Goal: Information Seeking & Learning: Learn about a topic

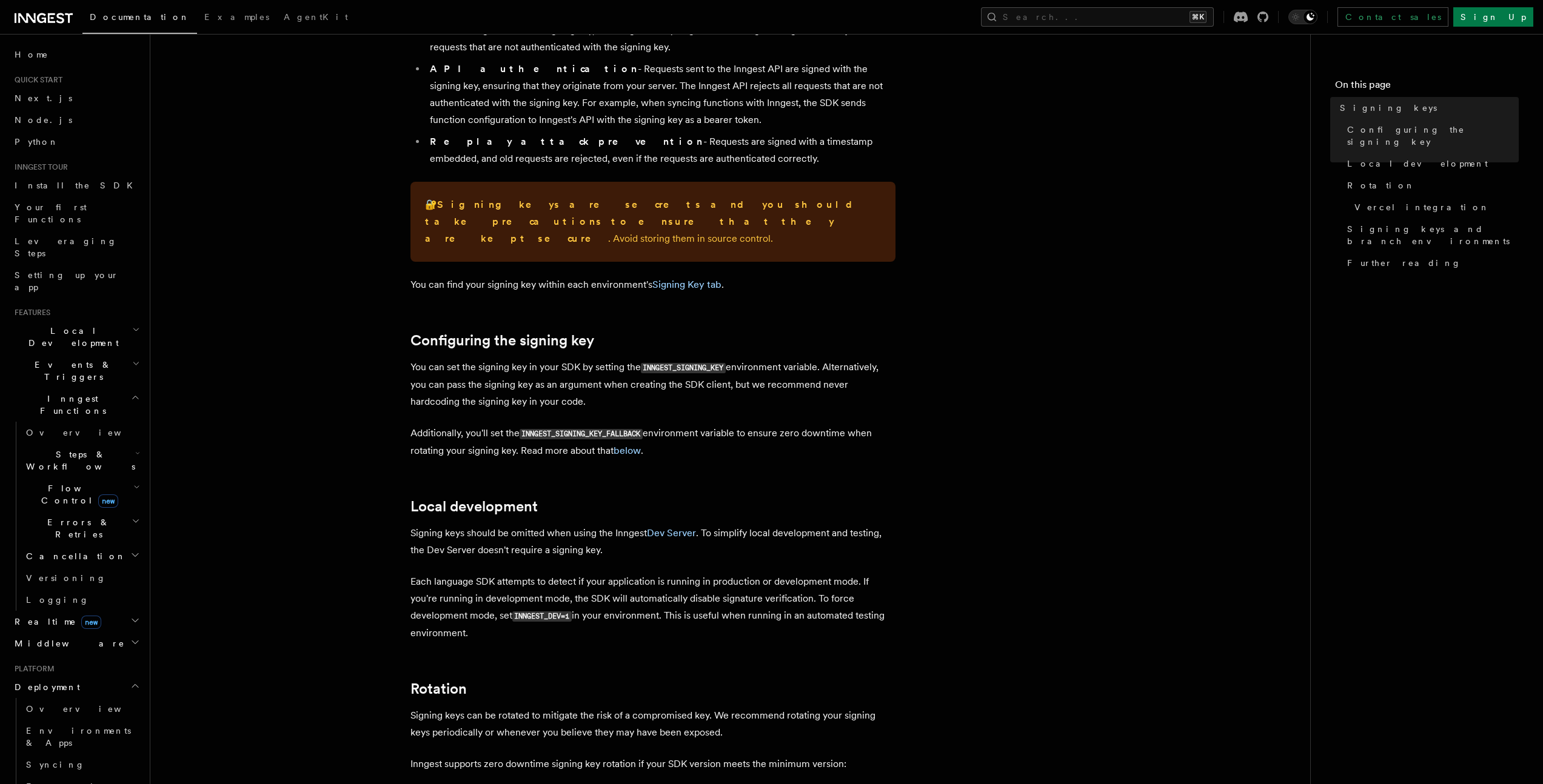
scroll to position [342, 0]
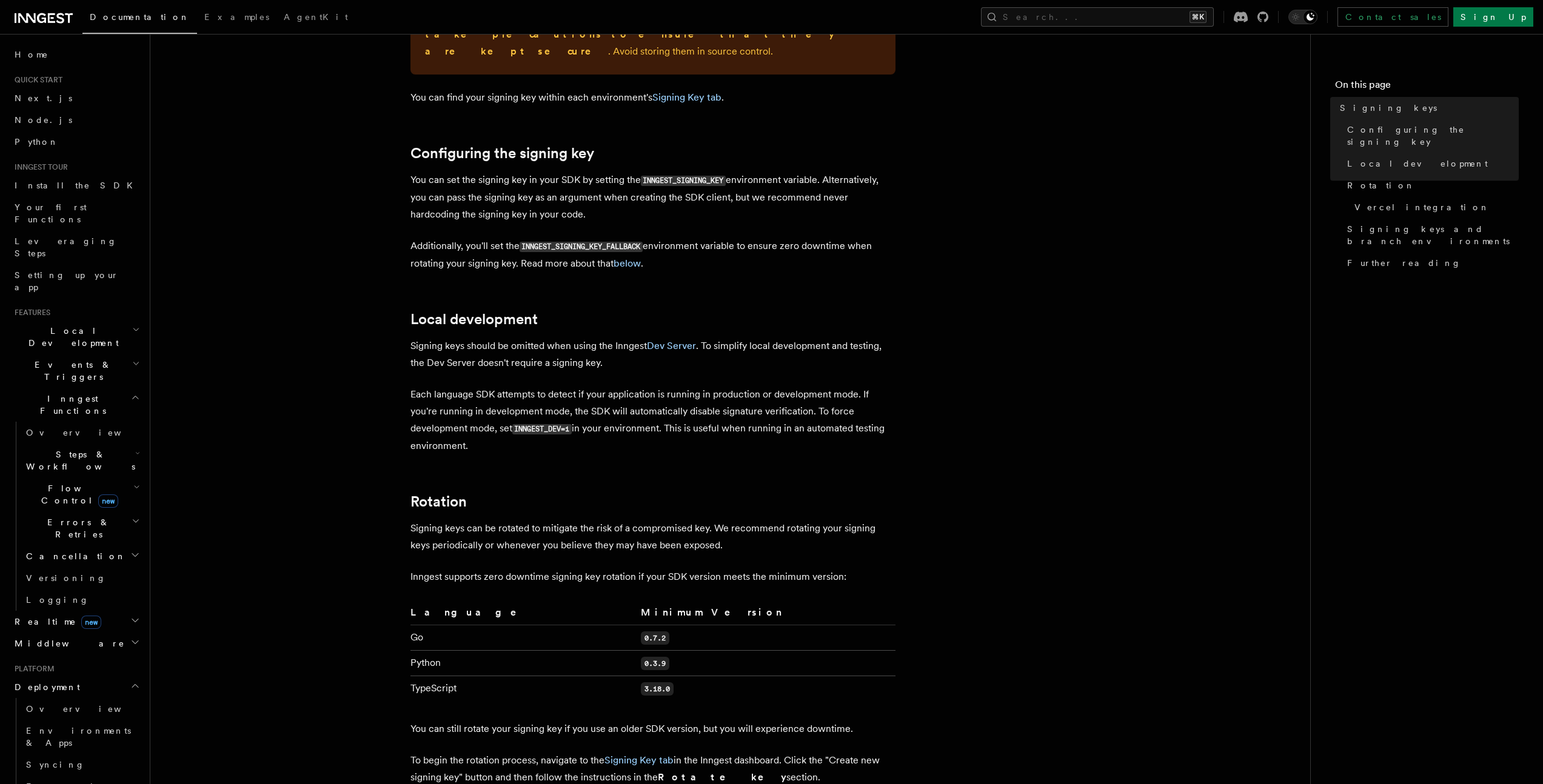
click at [370, 204] on article "Platform Deployment Signing keys Inngest uses signing keys to secure communicat…" at bounding box center [731, 624] width 1121 height 1827
click at [370, 205] on article "Platform Deployment Signing keys Inngest uses signing keys to secure communicat…" at bounding box center [731, 624] width 1121 height 1827
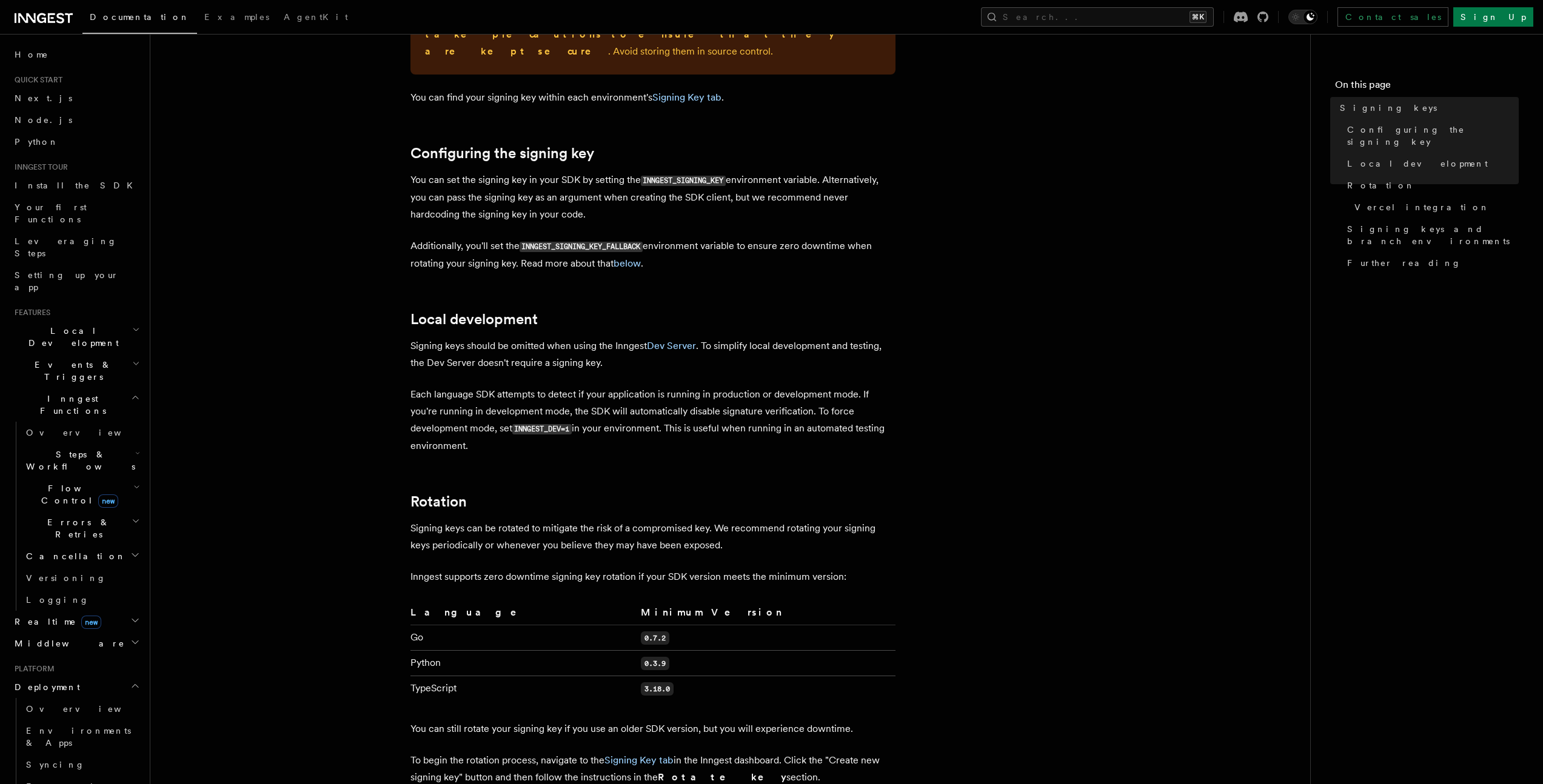
click at [370, 205] on article "Platform Deployment Signing keys Inngest uses signing keys to secure communicat…" at bounding box center [731, 624] width 1121 height 1827
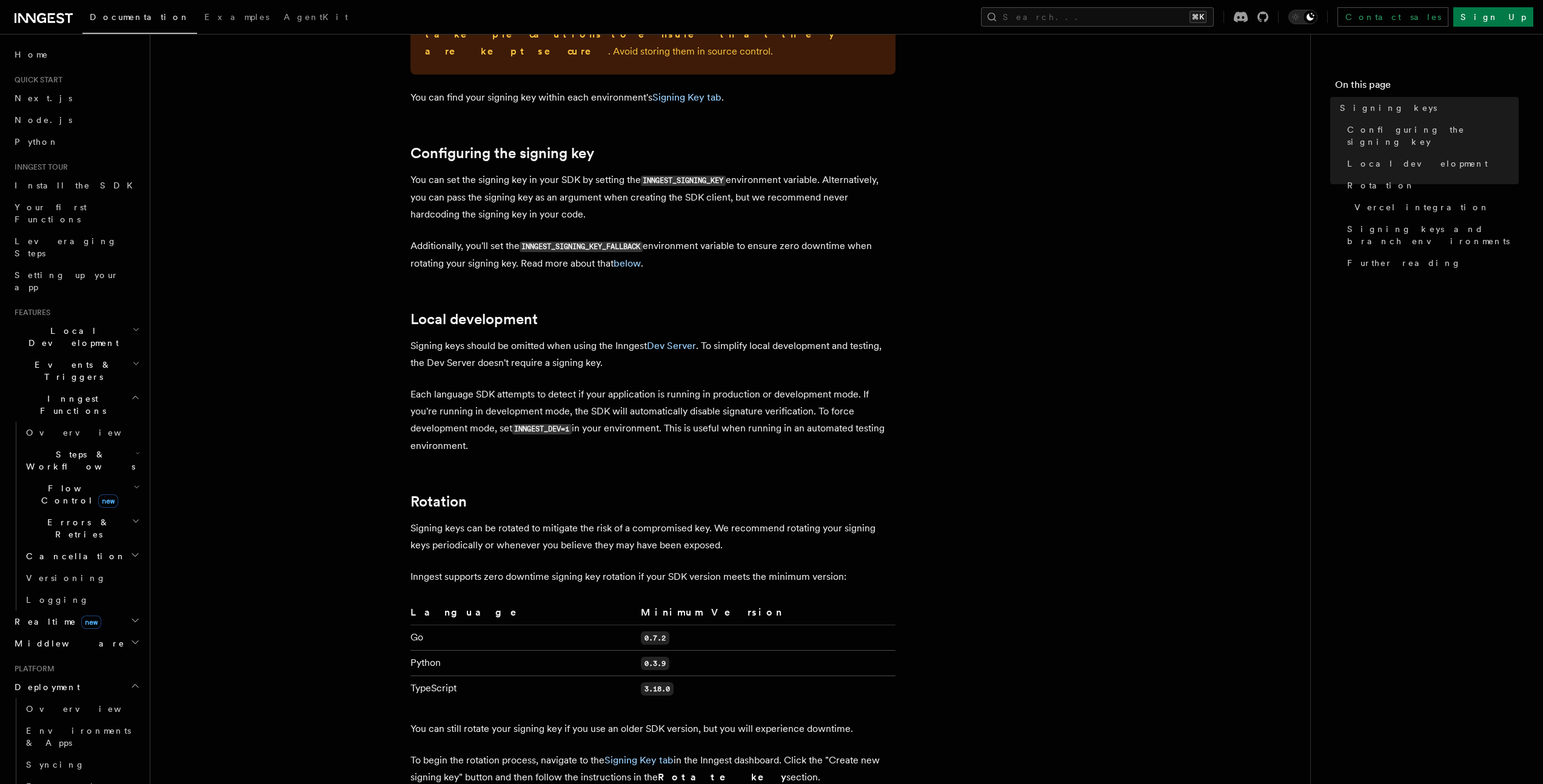
click at [370, 205] on article "Platform Deployment Signing keys Inngest uses signing keys to secure communicat…" at bounding box center [731, 624] width 1121 height 1827
click at [577, 434] on p "Each language SDK attempts to detect if your application is running in producti…" at bounding box center [653, 420] width 485 height 69
click at [570, 430] on p "Each language SDK attempts to detect if your application is running in producti…" at bounding box center [653, 420] width 485 height 69
drag, startPoint x: 515, startPoint y: 412, endPoint x: 576, endPoint y: 413, distance: 61.0
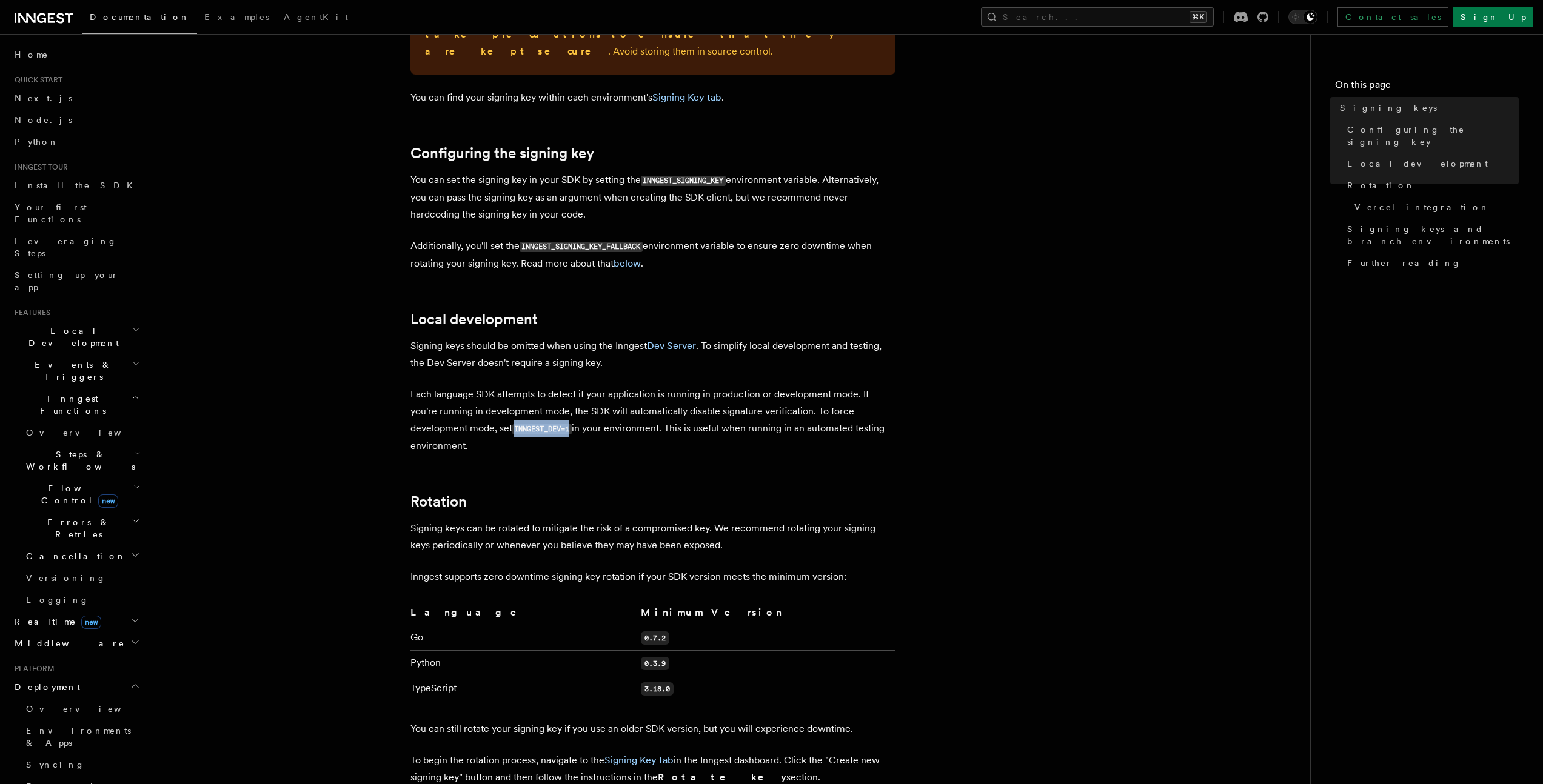
click at [576, 413] on p "Each language SDK attempts to detect if your application is running in producti…" at bounding box center [653, 420] width 485 height 69
copy code "INNGEST_DEV=1"
click at [379, 358] on article "Platform Deployment Signing keys Inngest uses signing keys to secure communicat…" at bounding box center [731, 624] width 1121 height 1827
drag, startPoint x: 353, startPoint y: 238, endPoint x: 368, endPoint y: 227, distance: 18.6
click at [357, 233] on article "Platform Deployment Signing keys Inngest uses signing keys to secure communicat…" at bounding box center [731, 624] width 1121 height 1827
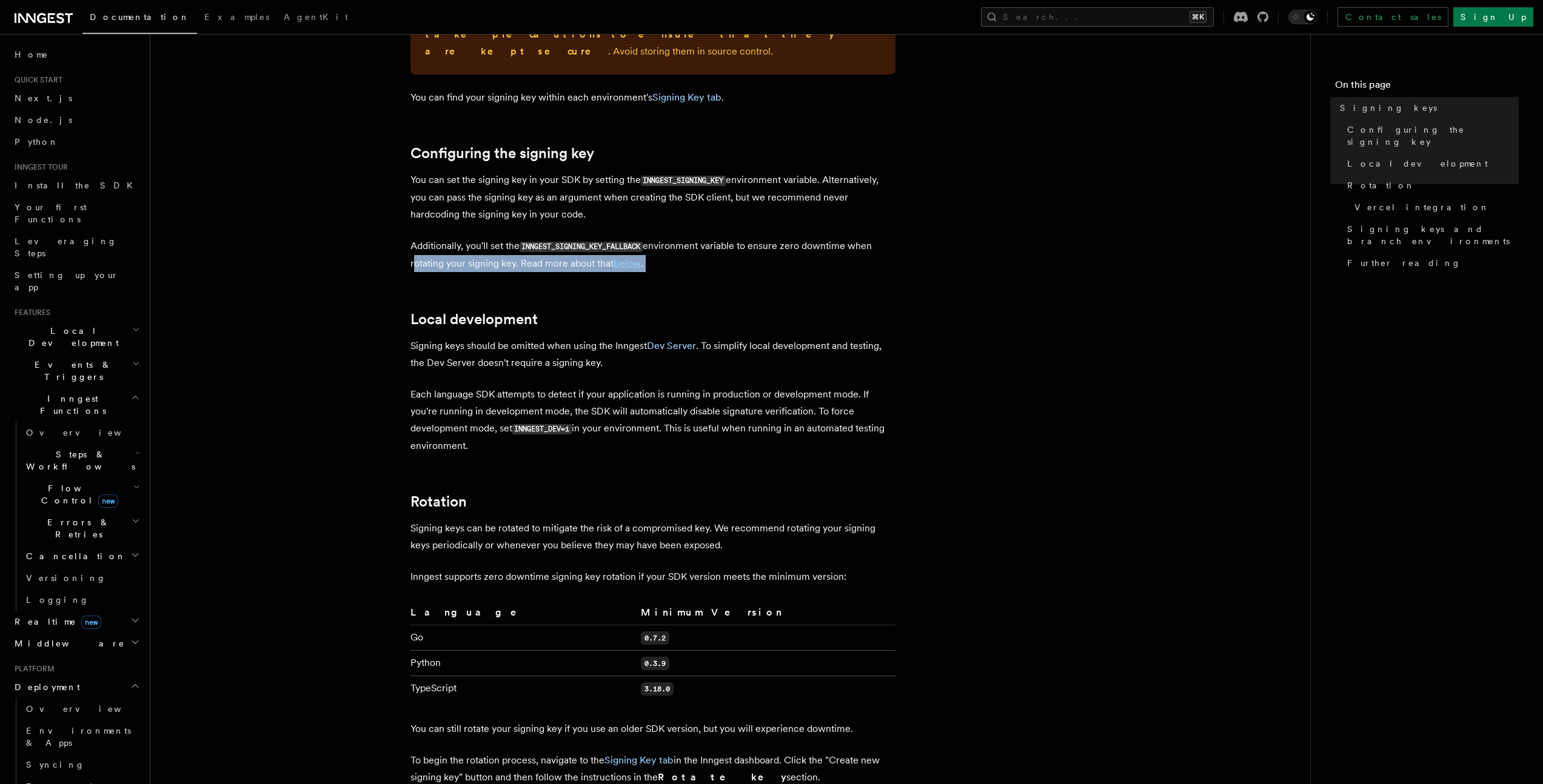
click at [364, 254] on article "Platform Deployment Signing keys Inngest uses signing keys to secure communicat…" at bounding box center [731, 624] width 1121 height 1827
click at [371, 234] on article "Platform Deployment Signing keys Inngest uses signing keys to secure communicat…" at bounding box center [731, 624] width 1121 height 1827
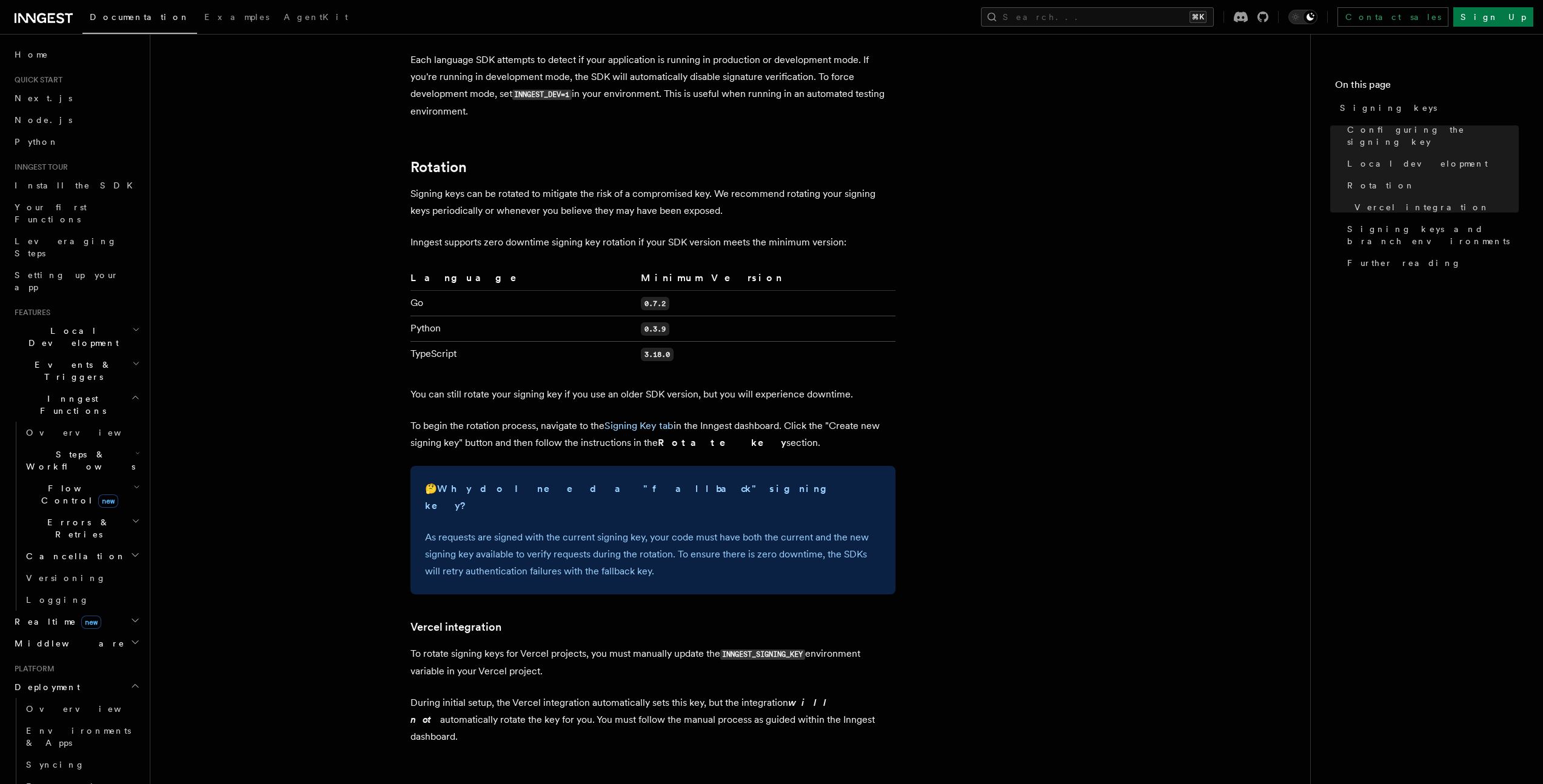
click at [367, 230] on article "Platform Deployment Signing keys Inngest uses signing keys to secure communicat…" at bounding box center [731, 290] width 1121 height 1827
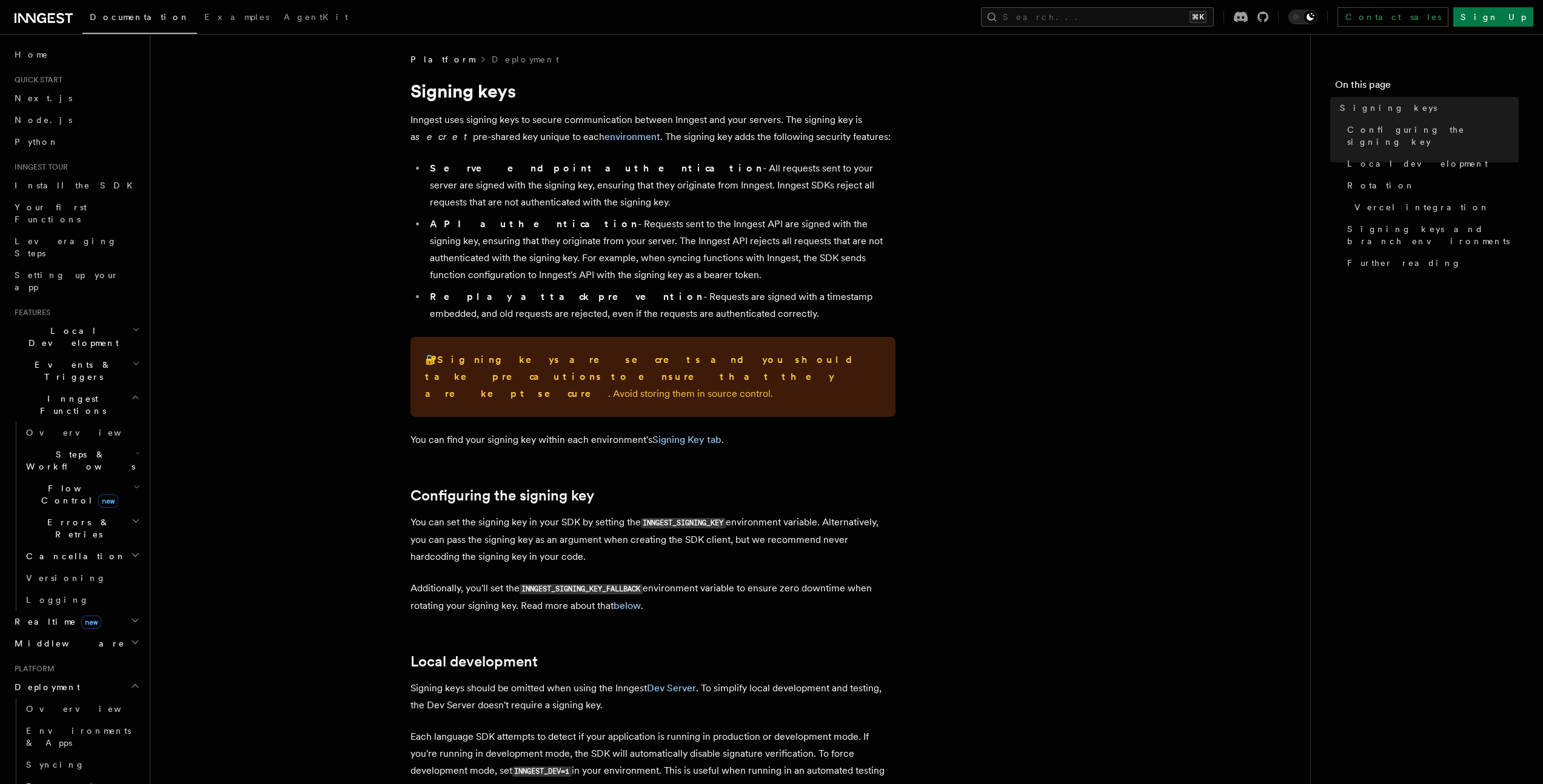
click at [678, 434] on link "Signing Key tab" at bounding box center [687, 439] width 69 height 11
click at [71, 775] on link "Event keys" at bounding box center [82, 786] width 121 height 22
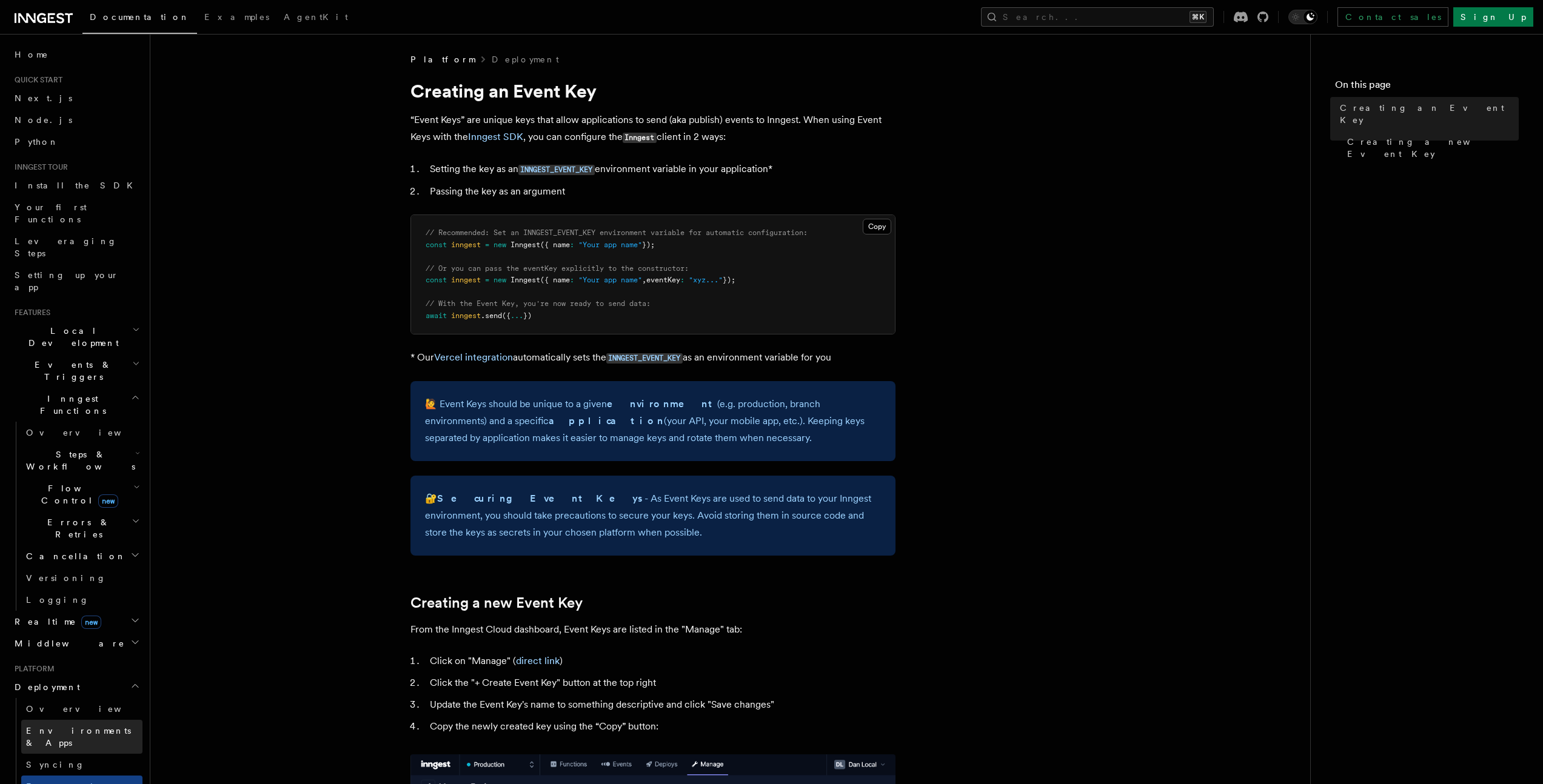
click at [90, 726] on span "Environments & Apps" at bounding box center [78, 737] width 105 height 22
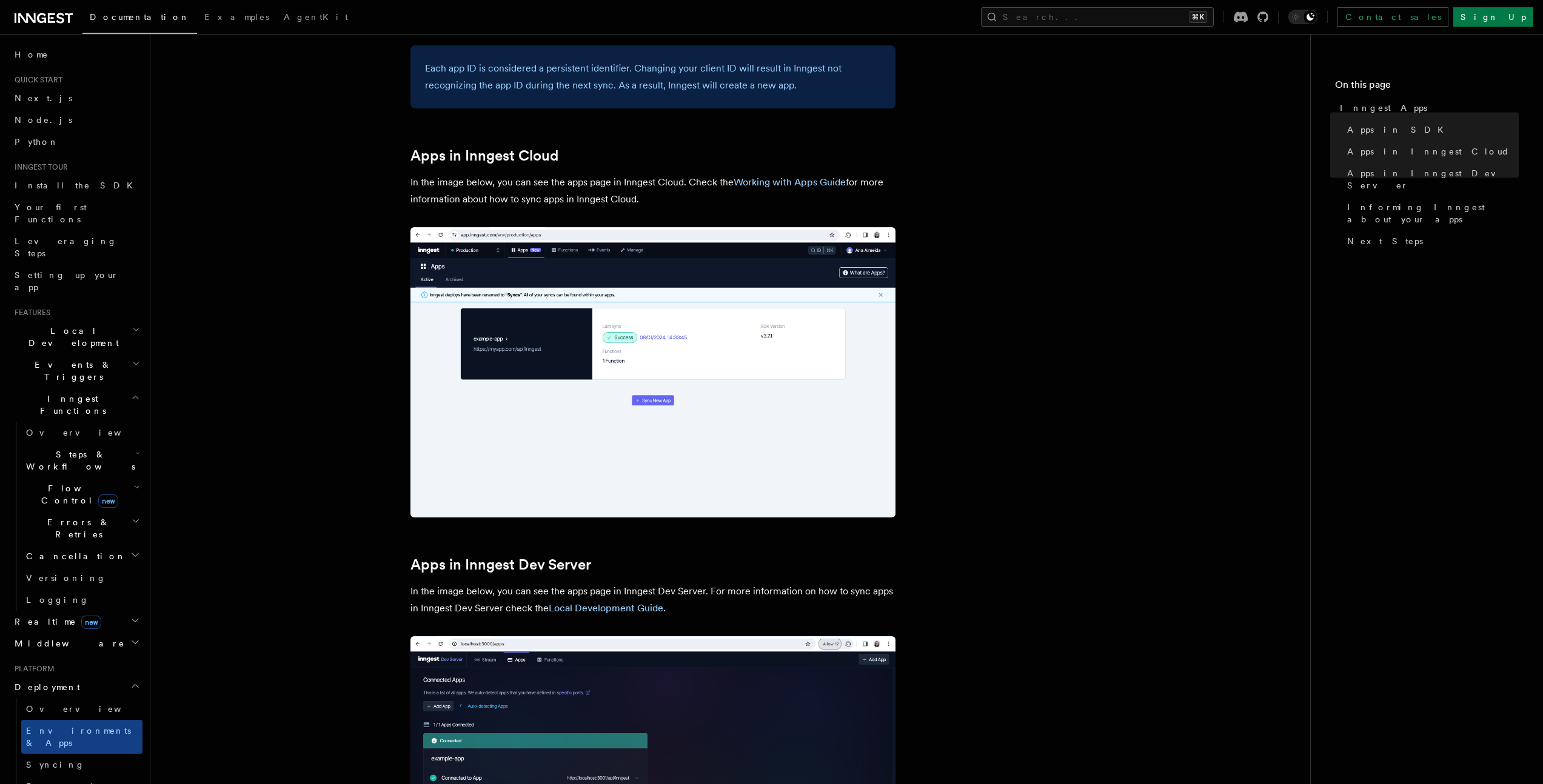
click at [339, 560] on article "Platform Deployment Inngest Apps In Inngest, apps map directly to your projects…" at bounding box center [731, 368] width 1121 height 2451
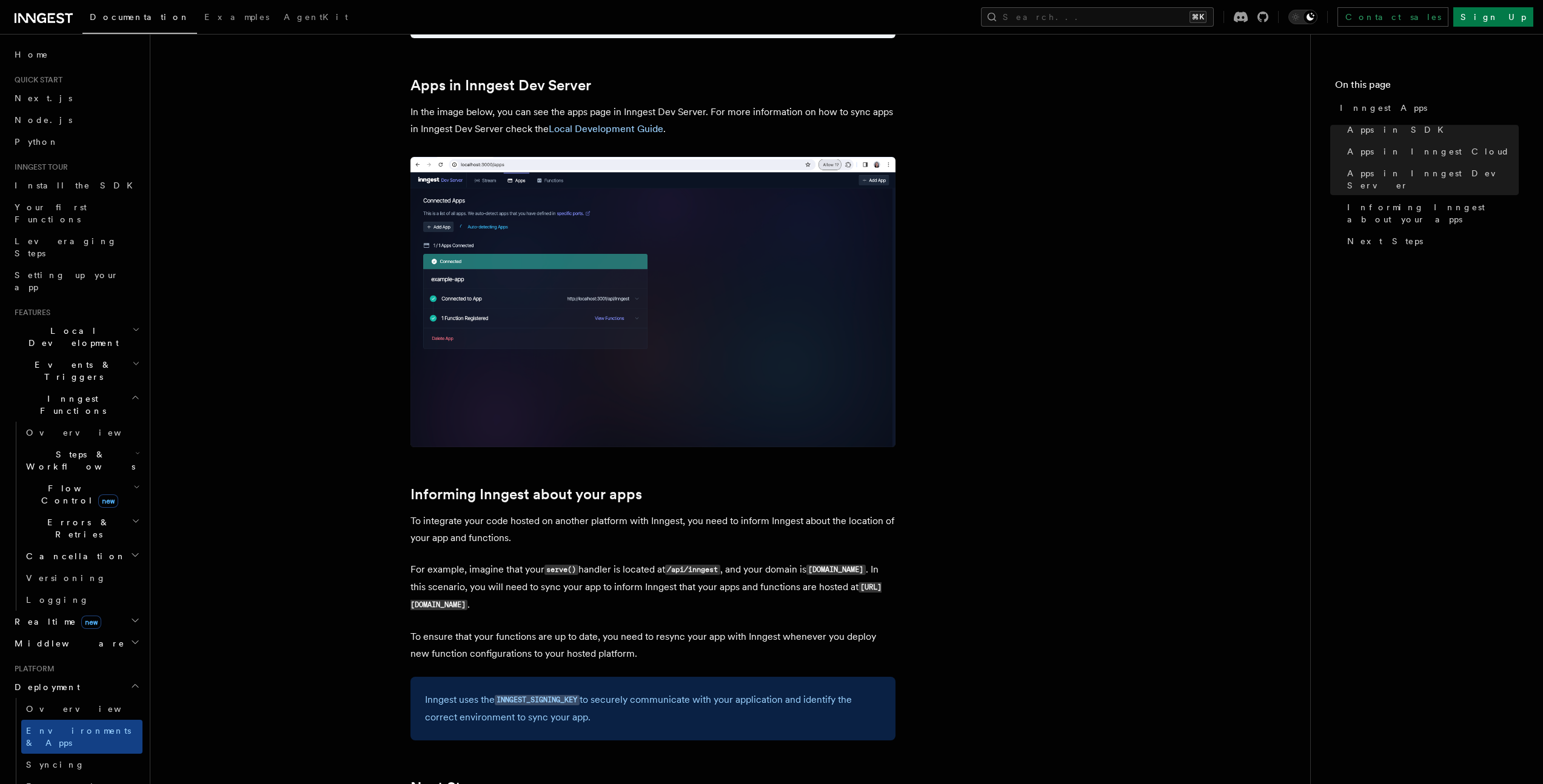
click at [601, 133] on link "Local Development Guide" at bounding box center [606, 129] width 115 height 11
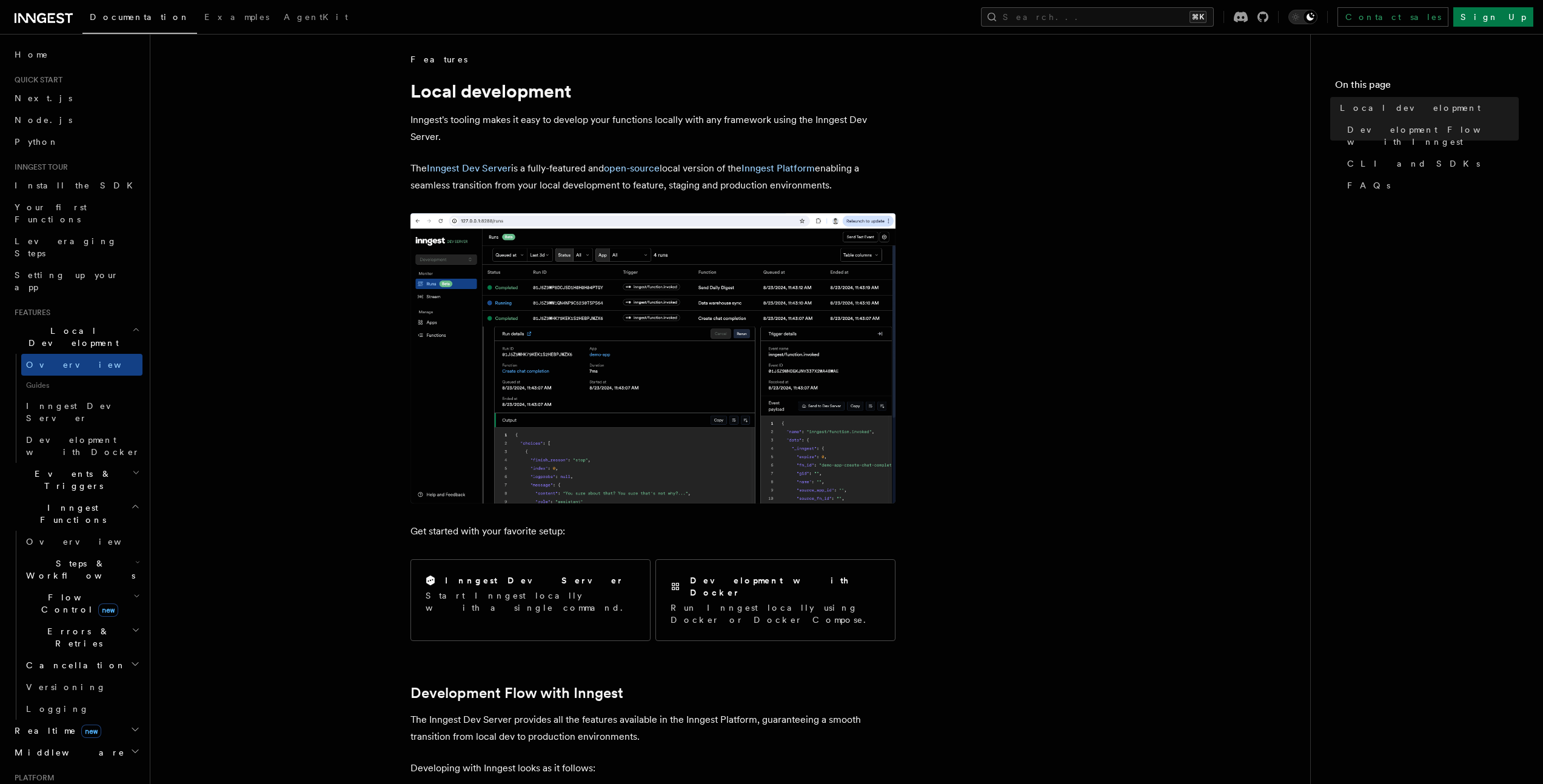
drag, startPoint x: 348, startPoint y: 394, endPoint x: 349, endPoint y: 404, distance: 10.0
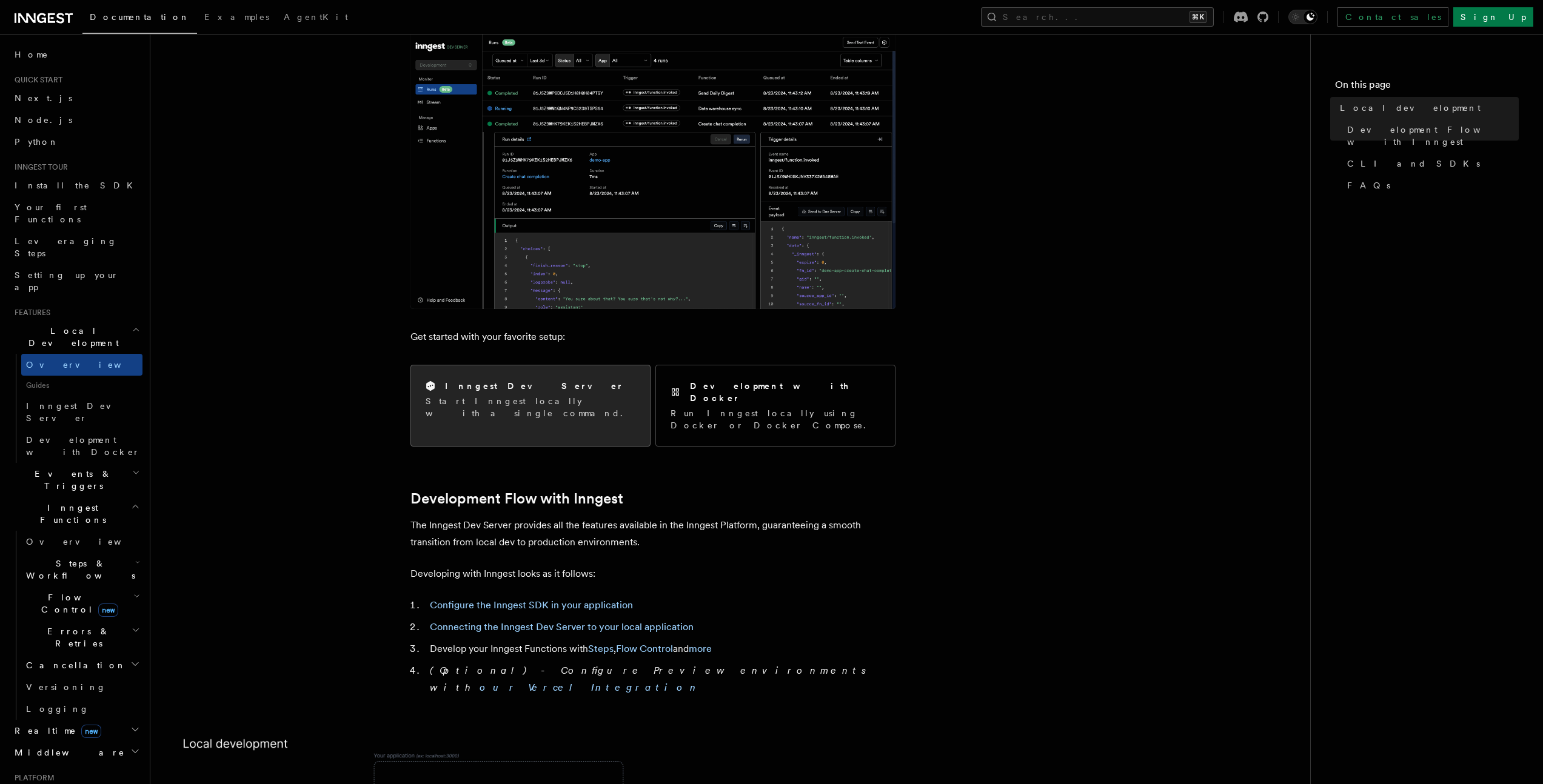
click at [523, 402] on p "Start Inngest locally with a single command." at bounding box center [531, 407] width 210 height 24
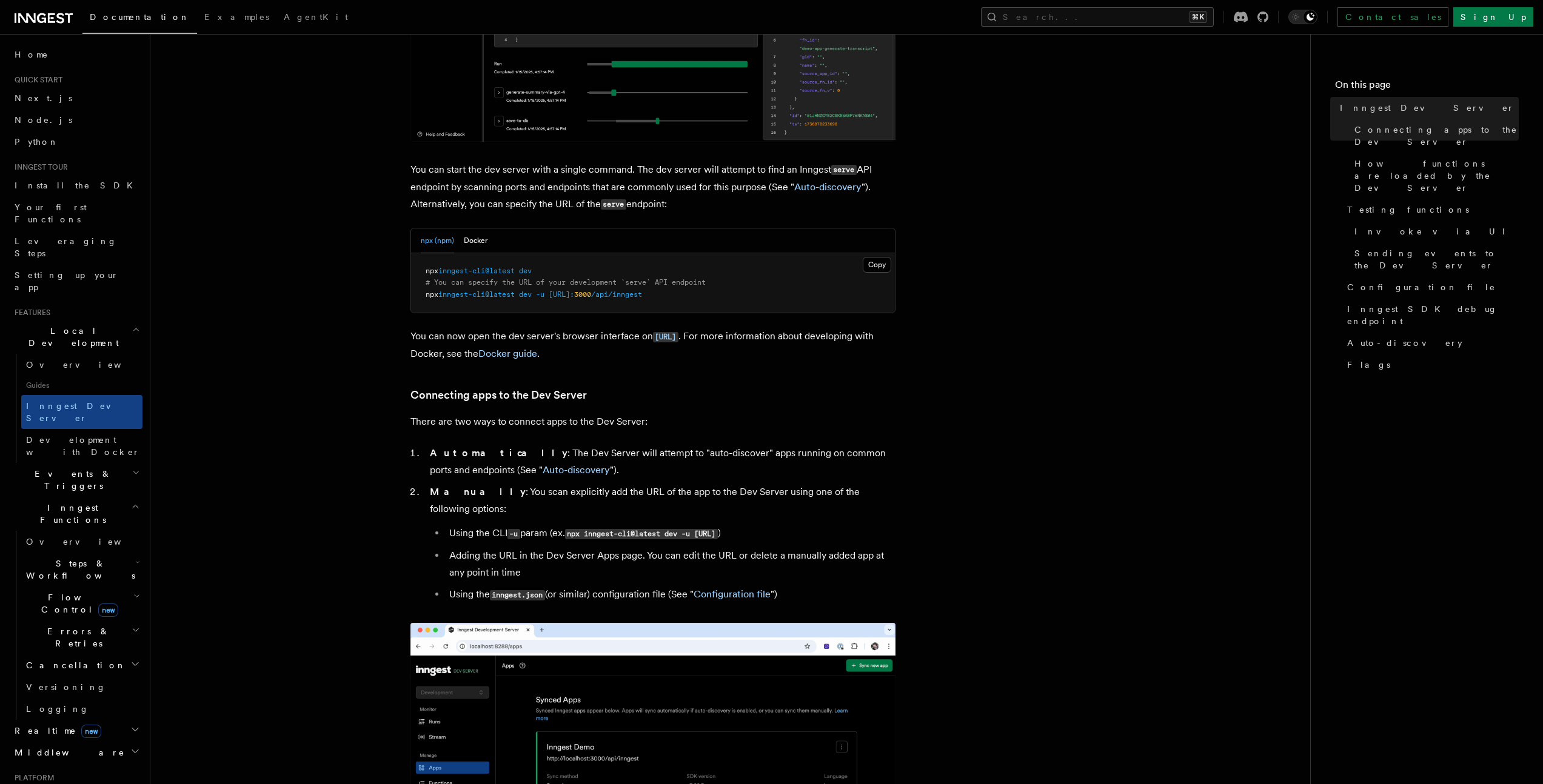
scroll to position [726, 0]
